Goal: Task Accomplishment & Management: Complete application form

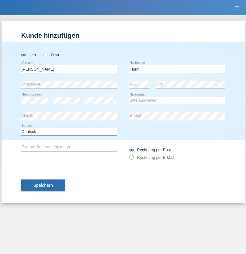
type input "Florin"
select select "RO"
select select "C"
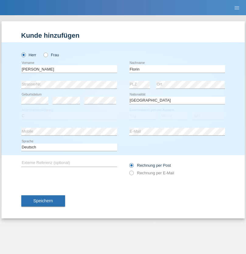
select select "29"
select select "02"
select select "2021"
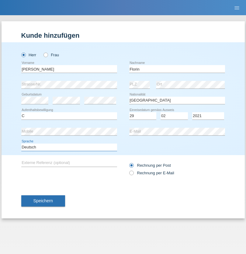
select select "en"
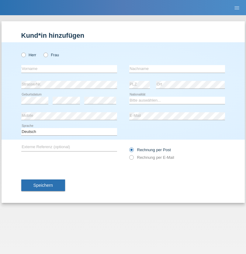
radio input "true"
click at [69, 69] on input "text" at bounding box center [69, 69] width 96 height 8
type input "[PERSON_NAME]"
click at [177, 69] on input "text" at bounding box center [177, 69] width 96 height 8
type input "Krebs"
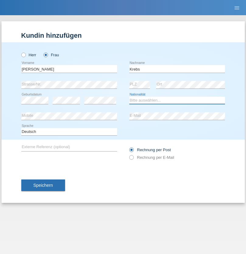
select select "CH"
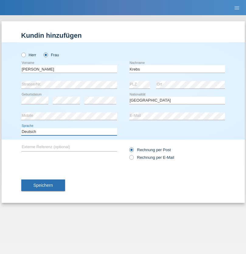
select select "en"
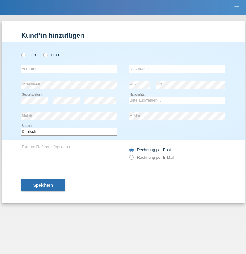
radio input "true"
click at [69, 69] on input "text" at bounding box center [69, 69] width 96 height 8
type input "Qovanaj"
click at [177, 69] on input "text" at bounding box center [177, 69] width 96 height 8
type input "Shaban"
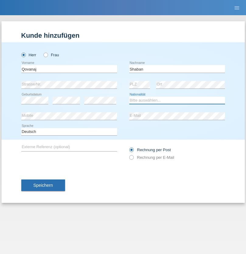
select select "CH"
radio input "true"
click at [69, 69] on input "text" at bounding box center [69, 69] width 96 height 8
type input "Marian"
click at [177, 69] on input "text" at bounding box center [177, 69] width 96 height 8
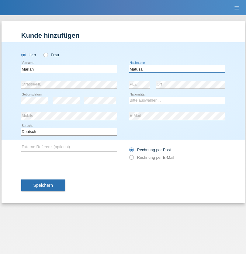
type input "Matusa"
select select "RO"
select select "C"
select select "01"
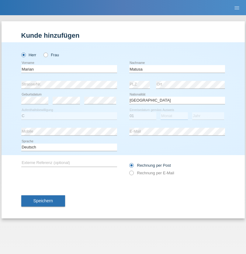
select select "06"
select select "2016"
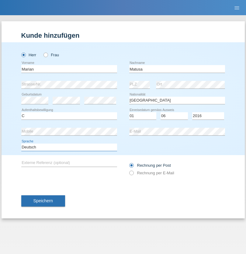
select select "en"
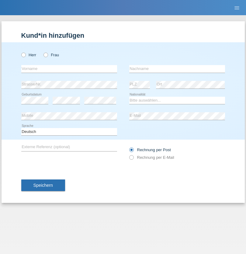
radio input "true"
click at [69, 69] on input "text" at bounding box center [69, 69] width 96 height 8
type input "Marco"
click at [177, 69] on input "text" at bounding box center [177, 69] width 96 height 8
type input "Weinlein"
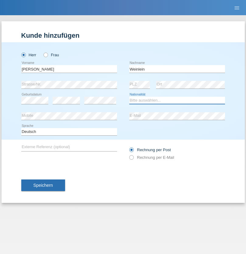
select select "CH"
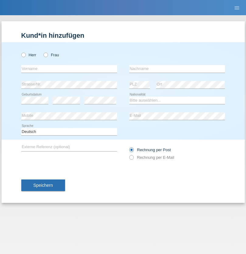
radio input "true"
click at [69, 69] on input "text" at bounding box center [69, 69] width 96 height 8
type input "Jashari lmeri"
click at [177, 69] on input "text" at bounding box center [177, 69] width 96 height 8
type input "Rabije"
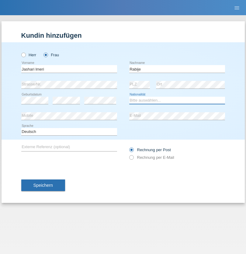
select select "CH"
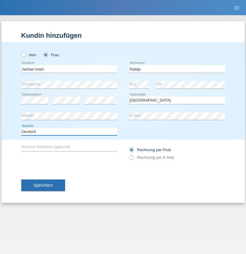
select select "en"
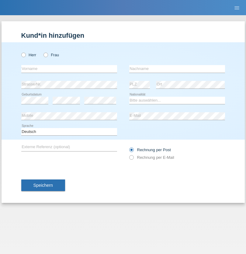
radio input "true"
click at [69, 69] on input "text" at bounding box center [69, 69] width 96 height 8
type input "firat"
click at [177, 69] on input "text" at bounding box center [177, 69] width 96 height 8
type input "kara"
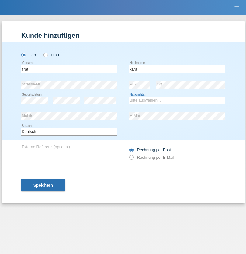
select select "CH"
radio input "true"
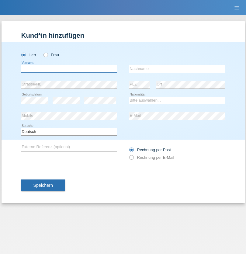
click at [69, 69] on input "text" at bounding box center [69, 69] width 96 height 8
type input "Gigov"
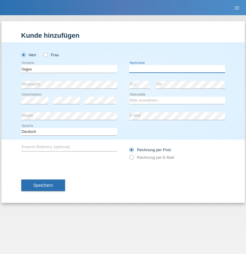
click at [177, 69] on input "text" at bounding box center [177, 69] width 96 height 8
type input "Zhan"
select select "BG"
select select "C"
select select "23"
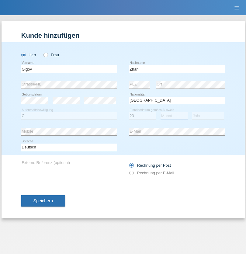
select select "10"
select select "2021"
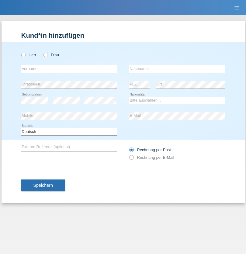
radio input "true"
click at [69, 69] on input "text" at bounding box center [69, 69] width 96 height 8
type input "Amand"
click at [177, 69] on input "text" at bounding box center [177, 69] width 96 height 8
type input "Pires"
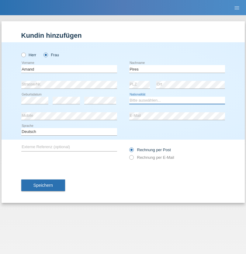
select select "CH"
radio input "true"
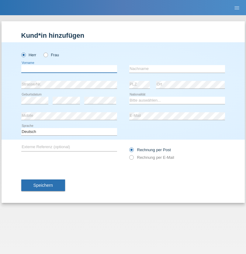
click at [69, 69] on input "text" at bounding box center [69, 69] width 96 height 8
type input "Anwar"
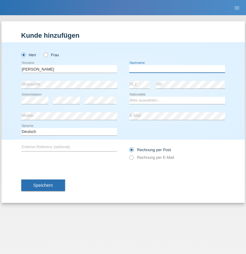
click at [177, 69] on input "text" at bounding box center [177, 69] width 96 height 8
type input "Saidi"
select select "CH"
radio input "true"
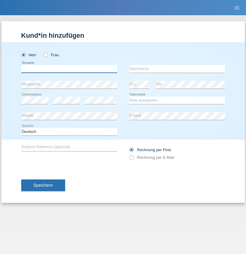
click at [69, 69] on input "text" at bounding box center [69, 69] width 96 height 8
type input "Matusa"
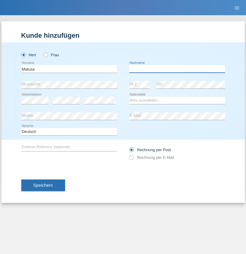
click at [177, 69] on input "text" at bounding box center [177, 69] width 96 height 8
type input "Marian valentin"
select select "OM"
select select "C"
select select "01"
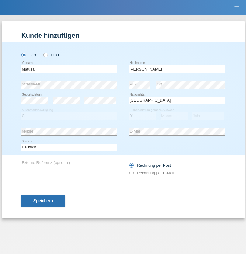
select select "06"
select select "2016"
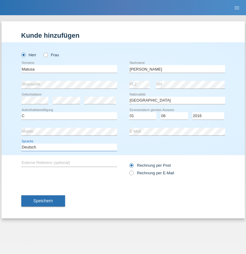
select select "en"
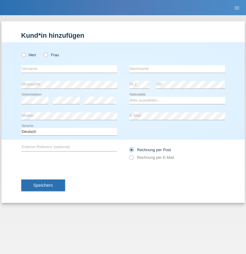
radio input "true"
click at [69, 69] on input "text" at bounding box center [69, 69] width 96 height 8
type input "[PERSON_NAME]"
click at [177, 69] on input "text" at bounding box center [177, 69] width 96 height 8
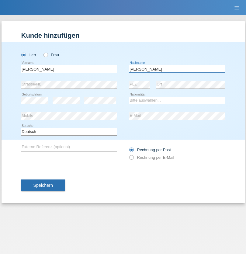
type input "[PERSON_NAME]"
select select "PT"
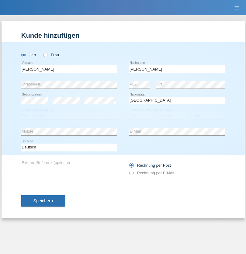
select select "C"
select select "23"
select select "08"
select select "2021"
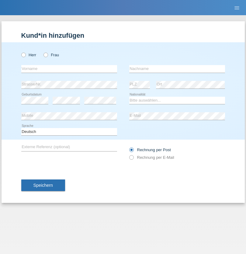
radio input "true"
click at [69, 69] on input "text" at bounding box center [69, 69] width 96 height 8
type input "[PERSON_NAME]"
click at [177, 69] on input "text" at bounding box center [177, 69] width 96 height 8
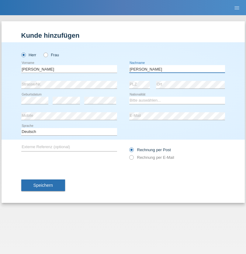
type input "[PERSON_NAME]"
select select "CH"
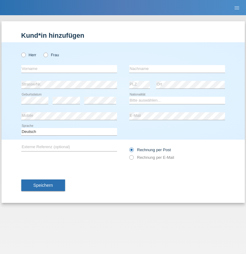
radio input "true"
click at [69, 69] on input "text" at bounding box center [69, 69] width 96 height 8
type input "Szilvia"
click at [177, 69] on input "text" at bounding box center [177, 69] width 96 height 8
type input "Olakh"
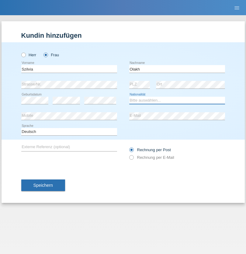
select select "UA"
select select "C"
select select "15"
select select "09"
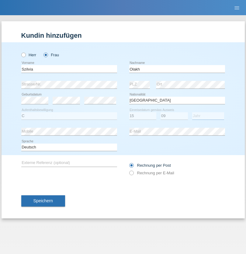
select select "2021"
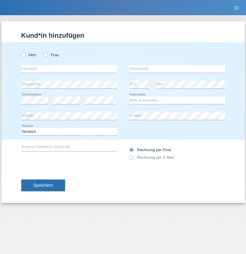
radio input "true"
click at [69, 69] on input "text" at bounding box center [69, 69] width 96 height 8
type input "Asrit"
click at [177, 69] on input "text" at bounding box center [177, 69] width 96 height 8
type input "Kupa"
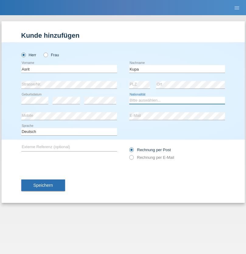
select select "MK"
select select "C"
select select "27"
select select "05"
radio input "true"
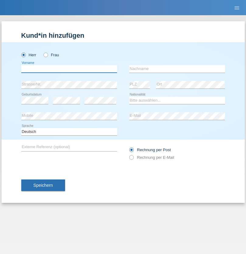
click at [69, 69] on input "text" at bounding box center [69, 69] width 96 height 8
type input "[PERSON_NAME]"
click at [177, 69] on input "text" at bounding box center [177, 69] width 96 height 8
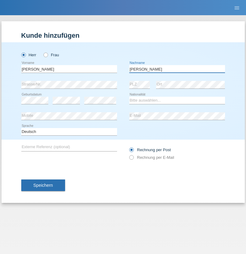
type input "[PERSON_NAME]"
select select "SY"
select select "C"
select select "15"
select select "09"
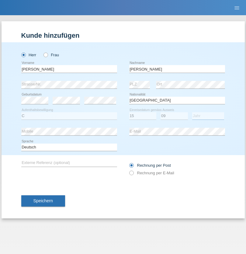
select select "2021"
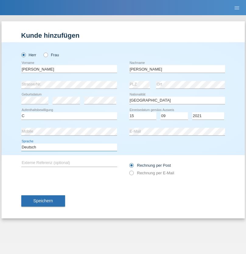
select select "en"
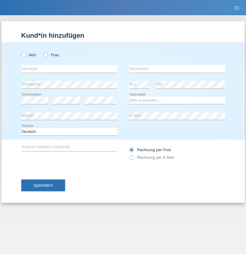
radio input "true"
select select "CH"
radio input "true"
click at [69, 69] on input "text" at bounding box center [69, 69] width 96 height 8
type input "[PERSON_NAME]"
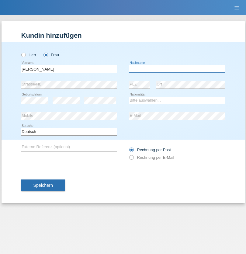
click at [177, 69] on input "text" at bounding box center [177, 69] width 96 height 8
type input "Bacic"
select select "CH"
